Goal: Browse casually: Explore the website without a specific task or goal

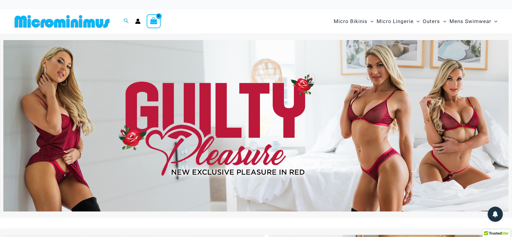
click at [375, 96] on img at bounding box center [255, 126] width 505 height 172
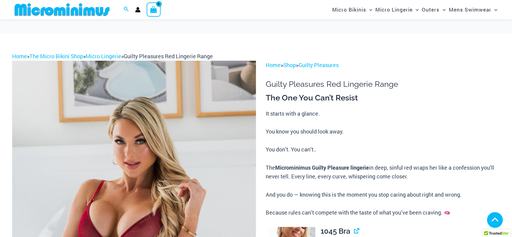
scroll to position [152, 0]
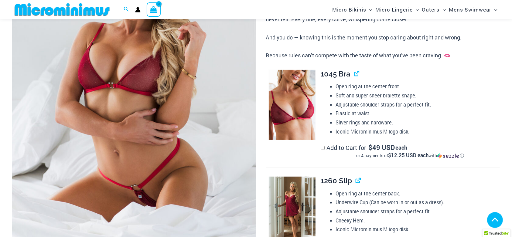
click at [221, 71] on img at bounding box center [134, 86] width 244 height 366
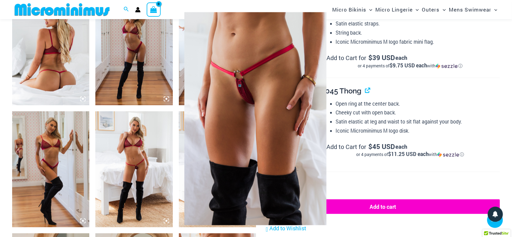
scroll to position [442, 0]
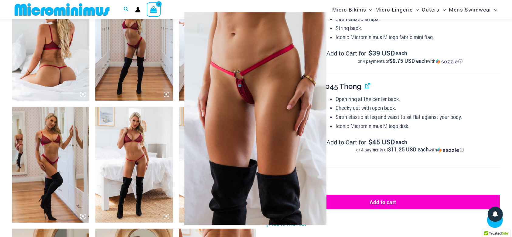
click at [167, 97] on div at bounding box center [256, 118] width 512 height 237
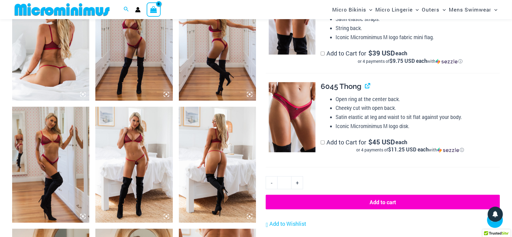
click at [167, 97] on icon at bounding box center [166, 94] width 5 height 5
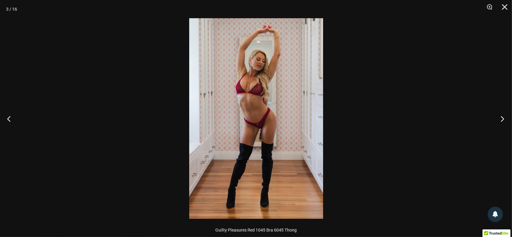
click at [500, 117] on button "Next" at bounding box center [500, 119] width 23 height 30
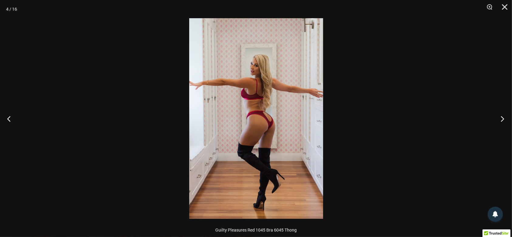
click at [500, 117] on button "Next" at bounding box center [500, 119] width 23 height 30
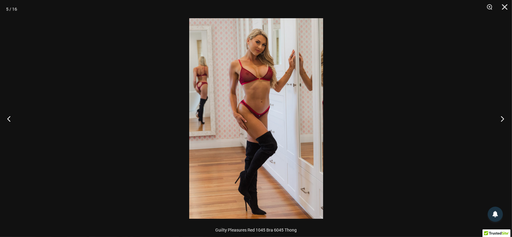
click at [500, 117] on button "Next" at bounding box center [500, 119] width 23 height 30
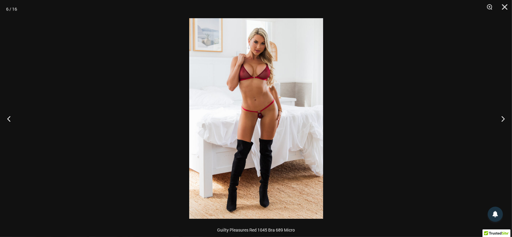
click at [319, 78] on img at bounding box center [256, 118] width 134 height 201
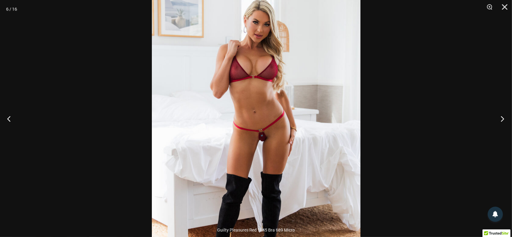
click at [500, 119] on button "Next" at bounding box center [500, 119] width 23 height 30
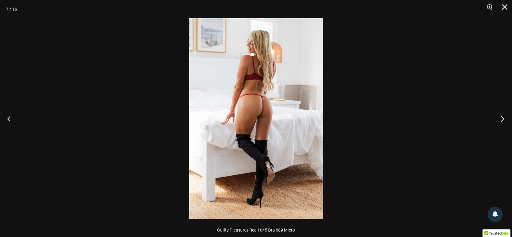
click at [500, 119] on button "Next" at bounding box center [500, 119] width 23 height 30
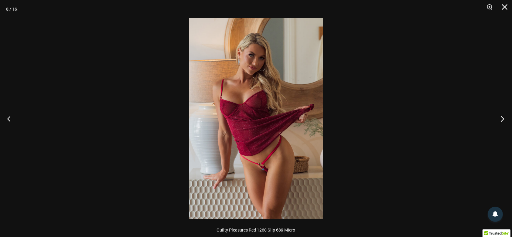
click at [500, 119] on button "Next" at bounding box center [500, 119] width 23 height 30
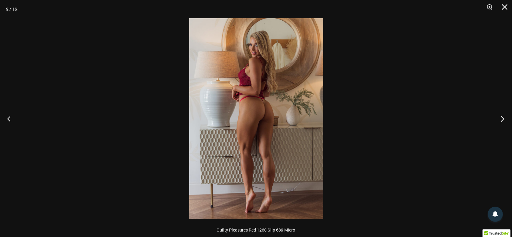
click at [500, 119] on button "Next" at bounding box center [500, 119] width 23 height 30
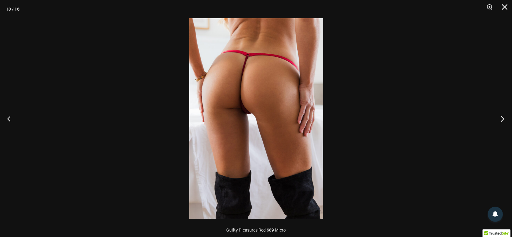
click at [500, 119] on button "Next" at bounding box center [500, 119] width 23 height 30
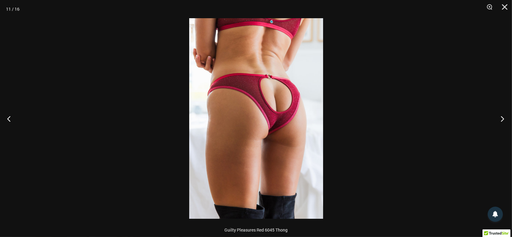
click at [500, 119] on button "Next" at bounding box center [500, 119] width 23 height 30
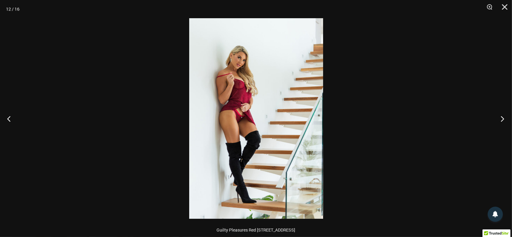
click at [500, 119] on button "Next" at bounding box center [500, 119] width 23 height 30
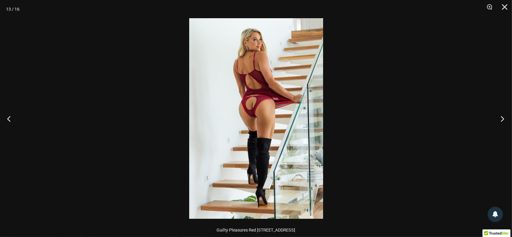
click at [500, 119] on button "Next" at bounding box center [500, 119] width 23 height 30
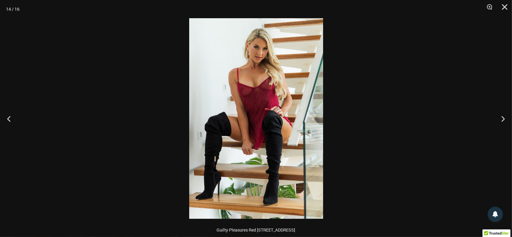
click at [317, 92] on img at bounding box center [256, 118] width 134 height 201
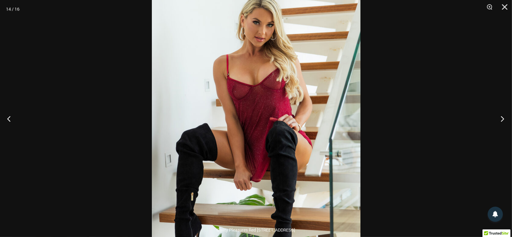
click at [500, 117] on button "Next" at bounding box center [500, 119] width 23 height 30
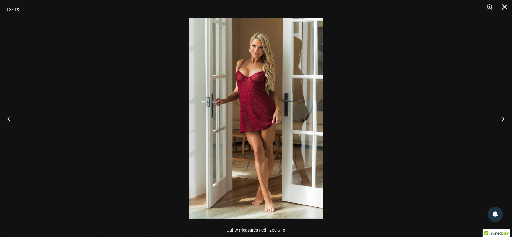
click at [284, 83] on img at bounding box center [256, 118] width 134 height 201
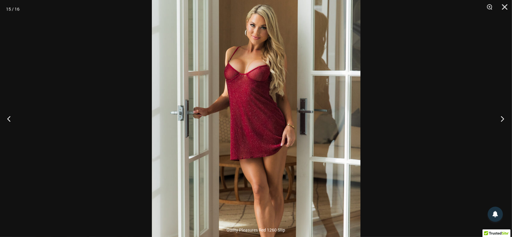
click at [498, 119] on button "Next" at bounding box center [500, 119] width 23 height 30
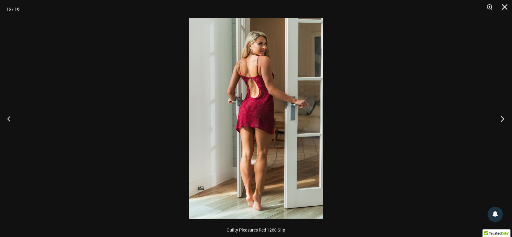
click at [498, 119] on button "Next" at bounding box center [500, 119] width 23 height 30
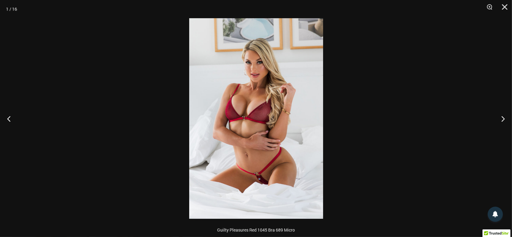
click at [313, 90] on img at bounding box center [256, 118] width 134 height 201
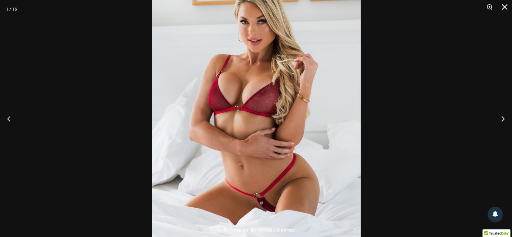
click at [352, 83] on img at bounding box center [256, 109] width 209 height 313
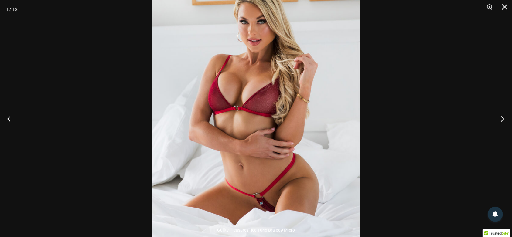
click at [500, 120] on button "Next" at bounding box center [500, 119] width 23 height 30
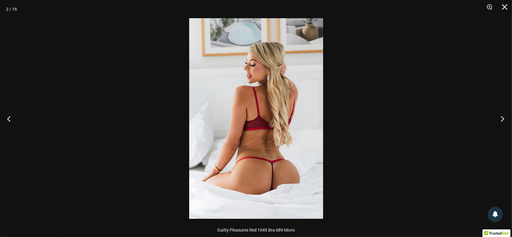
click at [500, 120] on button "Next" at bounding box center [500, 119] width 23 height 30
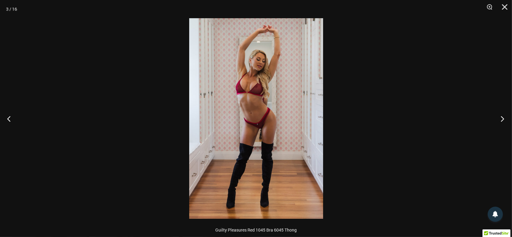
click at [500, 120] on button "Next" at bounding box center [500, 119] width 23 height 30
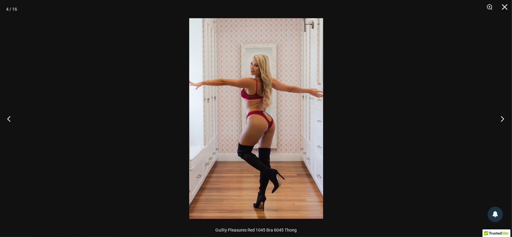
click at [500, 120] on button "Next" at bounding box center [500, 119] width 23 height 30
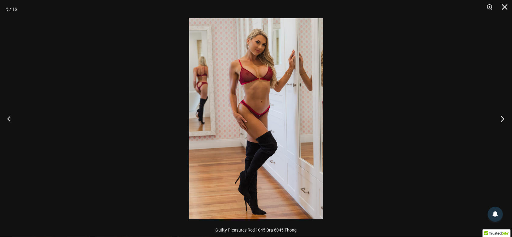
click at [500, 120] on button "Next" at bounding box center [500, 119] width 23 height 30
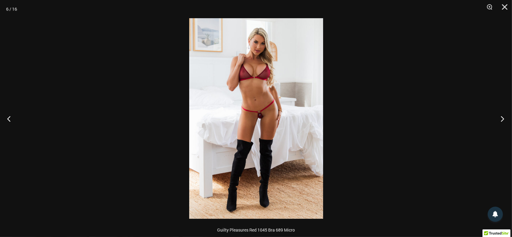
click at [500, 120] on button "Next" at bounding box center [500, 119] width 23 height 30
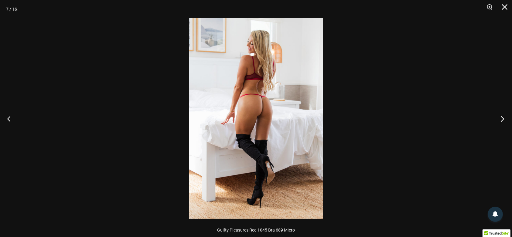
click at [500, 120] on button "Next" at bounding box center [500, 119] width 23 height 30
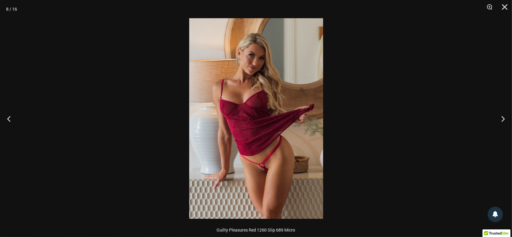
click at [294, 100] on img at bounding box center [256, 118] width 134 height 201
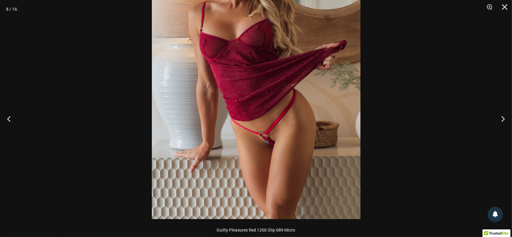
click at [330, 84] on img at bounding box center [256, 63] width 209 height 313
